Goal: Transaction & Acquisition: Purchase product/service

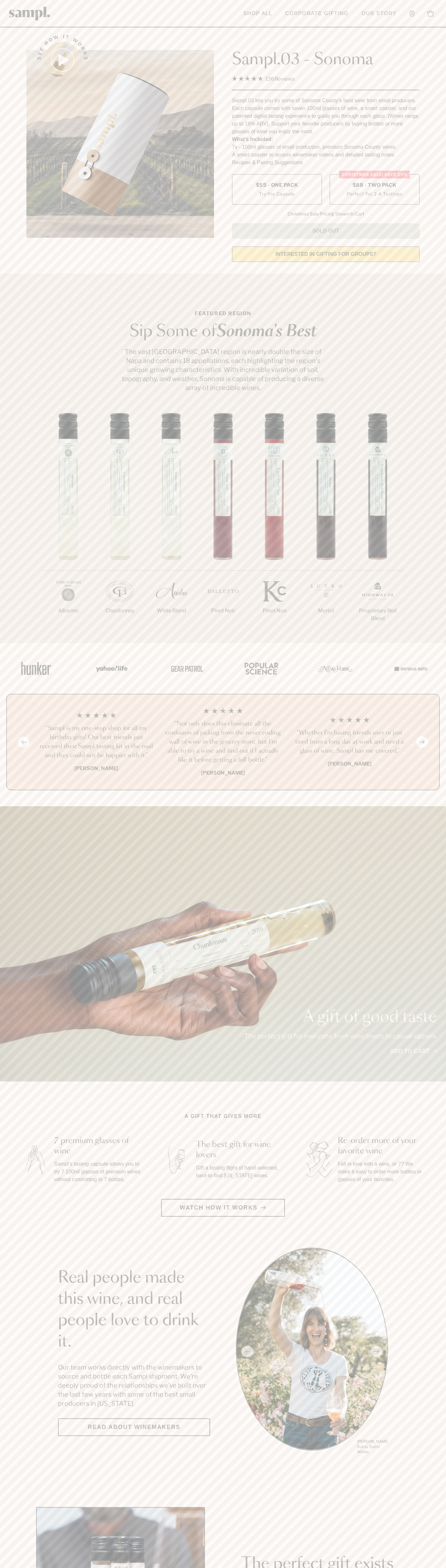
click at [375, 185] on span "$88 - Two Pack" at bounding box center [375, 185] width 44 height 7
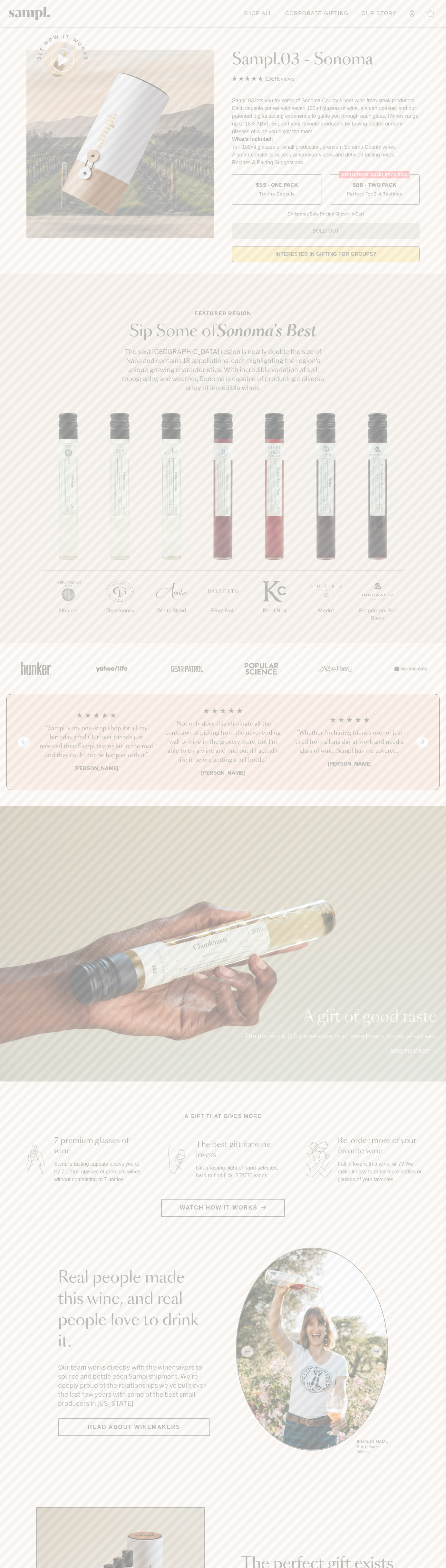
click at [223, 742] on h3 "“Not only does this eliminate all the confusion of picking from the never endin…" at bounding box center [223, 741] width 117 height 45
click at [41, 3] on header "Toggle navigation menu Shop All Corporate Gifting Our Story Account Story Shop …" at bounding box center [223, 14] width 446 height 27
click at [445, 169] on section "See how it works Sampl.03 - Sonoma 4.9 Rated 4.9 out of 5 stars 136 Reviews Cli…" at bounding box center [223, 146] width 446 height 241
click at [213, 1567] on html "Skip to main content Toggle navigation menu Shop All Corporate Gifting Our Stor…" at bounding box center [223, 1513] width 446 height 3026
click at [24, 1506] on main "See how it works Sampl.03 - Sonoma 4.9 Rated 4.9 out of 5 stars 136 Reviews Cli…" at bounding box center [223, 1437] width 446 height 2875
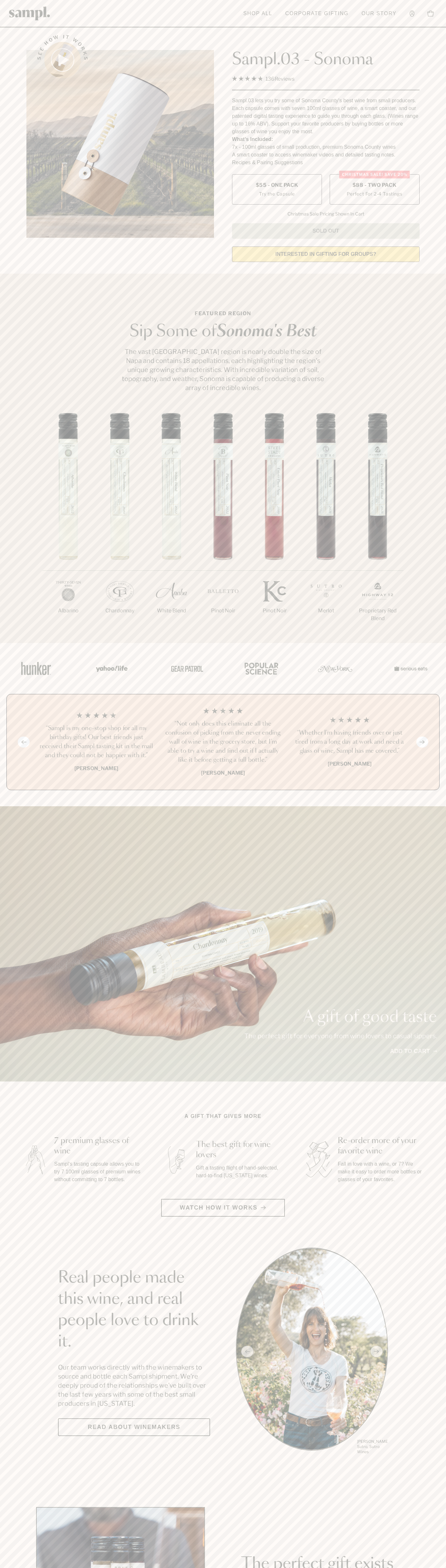
click at [375, 185] on span "$88 - Two Pack" at bounding box center [375, 185] width 44 height 7
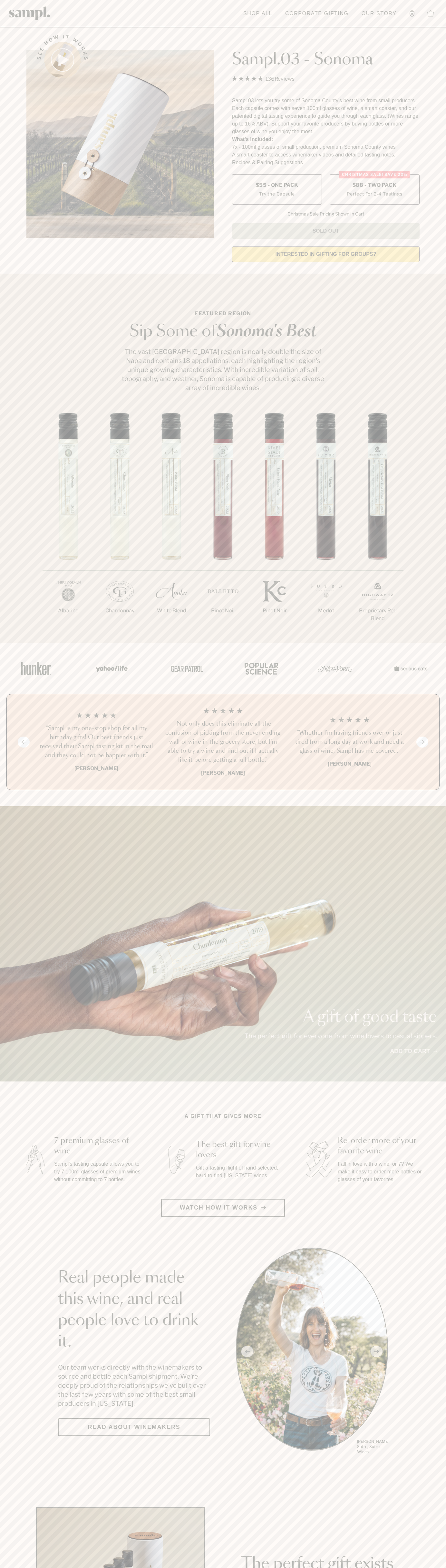
click at [223, 742] on h3 "“Not only does this eliminate all the confusion of picking from the never endin…" at bounding box center [223, 741] width 117 height 45
